Goal: Transaction & Acquisition: Purchase product/service

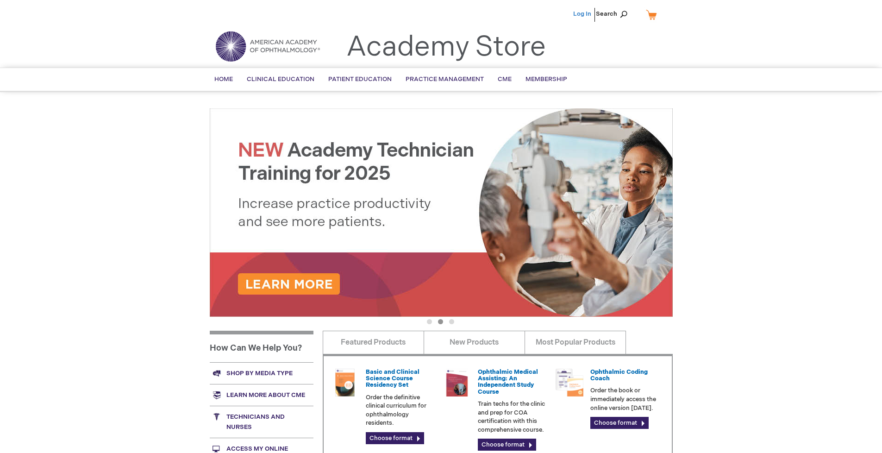
click at [583, 14] on link "Log In" at bounding box center [582, 13] width 18 height 7
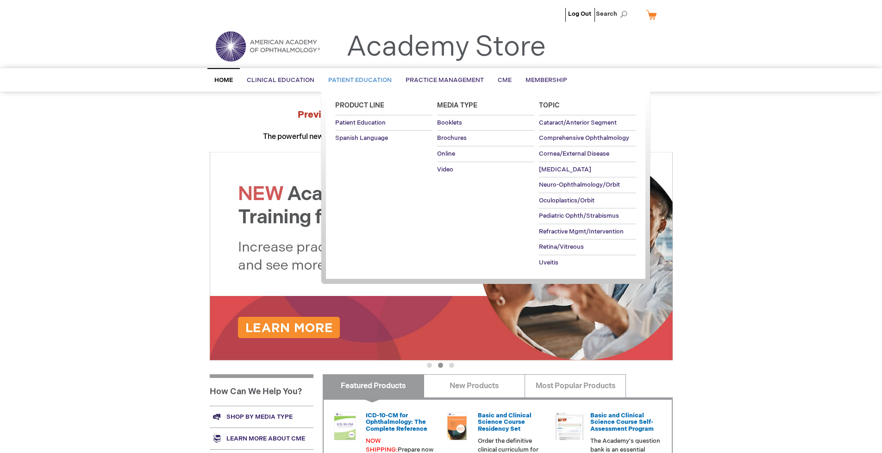
click at [358, 80] on span "Patient Education" at bounding box center [359, 79] width 63 height 7
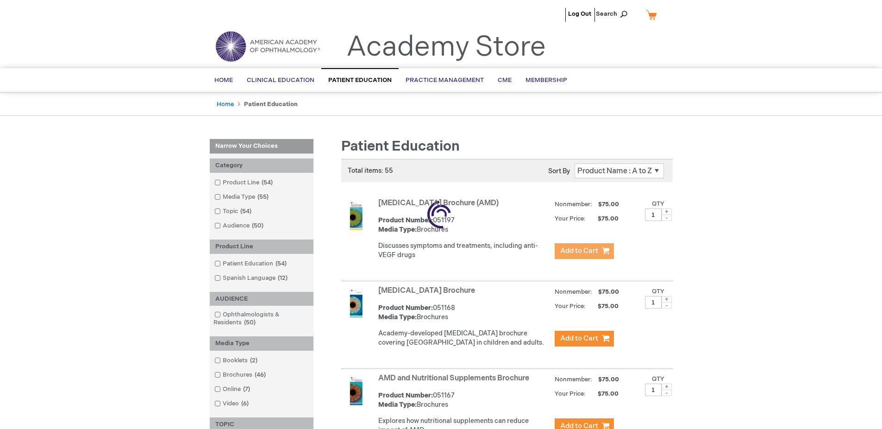
click at [584, 251] on span "Add to Cart" at bounding box center [579, 250] width 38 height 9
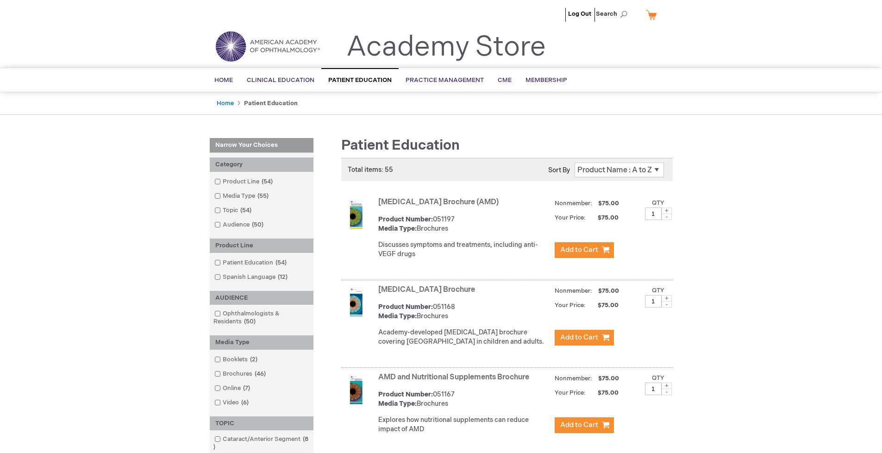
click at [456, 382] on link "AMD and Nutritional Supplements Brochure" at bounding box center [453, 377] width 151 height 9
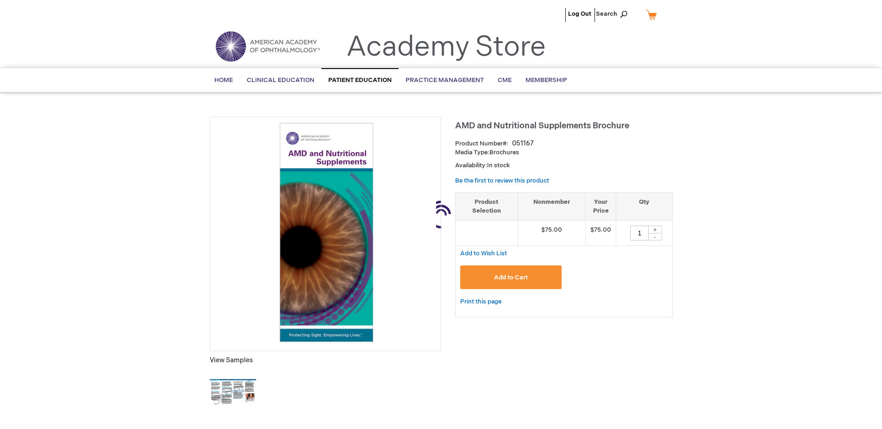
click at [511, 277] on span "Add to Cart" at bounding box center [511, 277] width 34 height 7
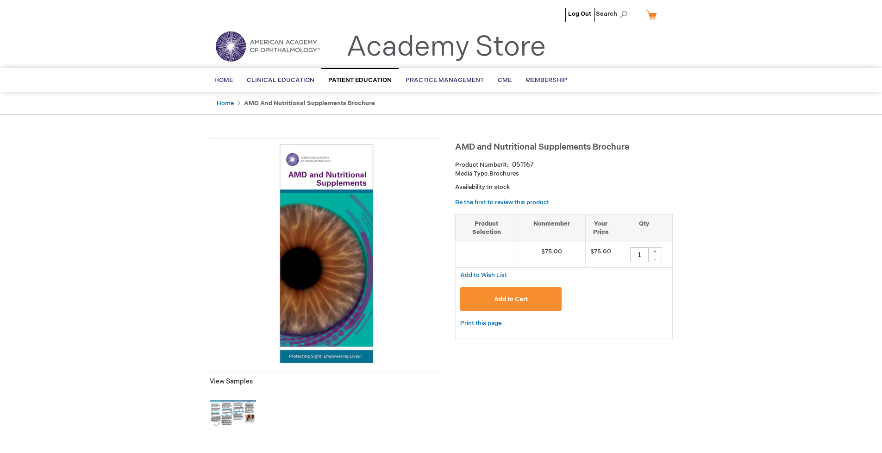
type input "1"
click at [655, 14] on link "My Cart" at bounding box center [655, 14] width 22 height 16
